Goal: Navigation & Orientation: Go to known website

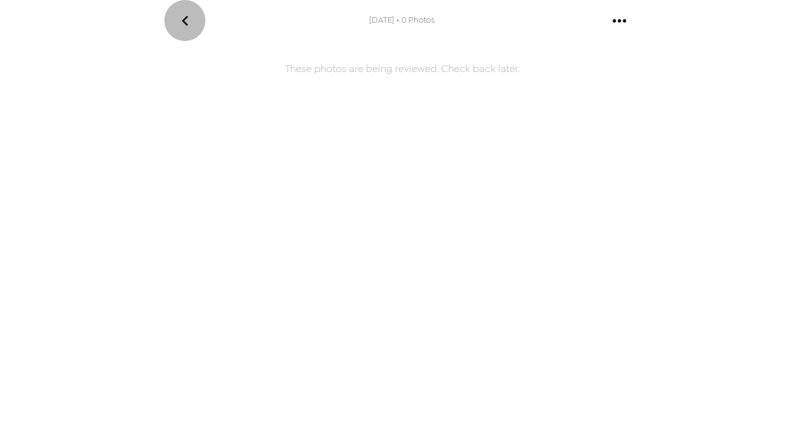
click at [178, 18] on icon "go back" at bounding box center [185, 21] width 20 height 20
